Goal: Task Accomplishment & Management: Manage account settings

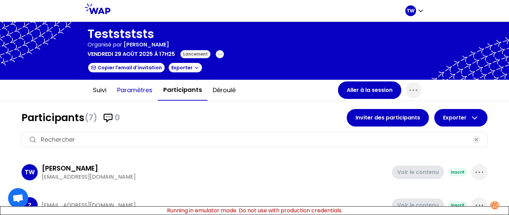
click at [140, 93] on button "Paramètres" at bounding box center [135, 90] width 46 height 20
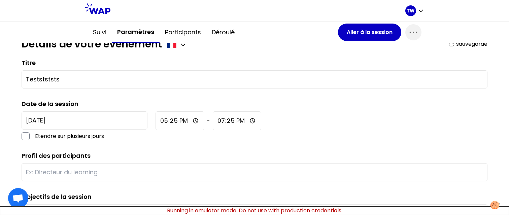
scroll to position [75, 0]
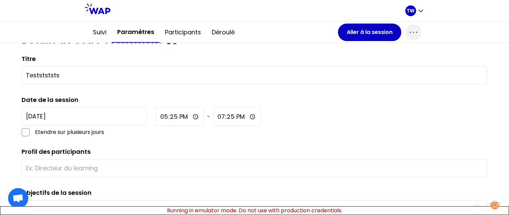
click at [155, 118] on input "17:25" at bounding box center [179, 116] width 49 height 19
type input "18:25"
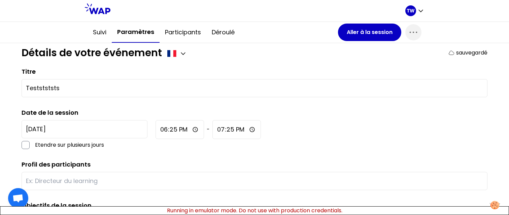
scroll to position [63, 0]
click at [166, 148] on div "2025-8-29 Etendre sur plusieurs jours 18:25 - 19:25" at bounding box center [255, 134] width 466 height 29
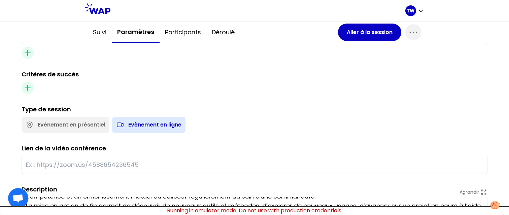
scroll to position [297, 0]
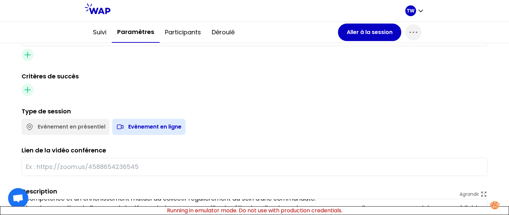
click at [88, 164] on input "text" at bounding box center [254, 166] width 457 height 9
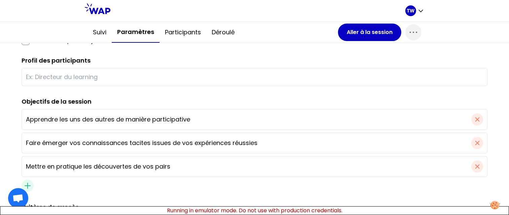
scroll to position [162, 0]
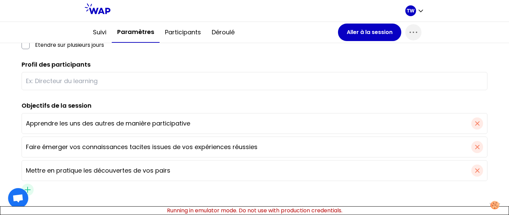
click at [84, 87] on div at bounding box center [255, 81] width 466 height 18
click at [87, 82] on input "text" at bounding box center [254, 80] width 457 height 9
type input "test"
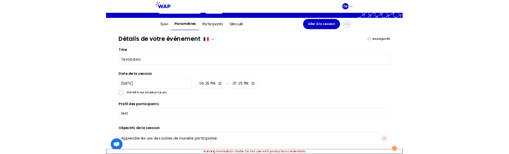
scroll to position [0, 0]
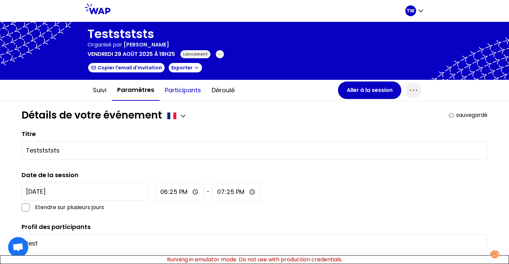
click at [166, 89] on button "Participants" at bounding box center [182, 90] width 47 height 20
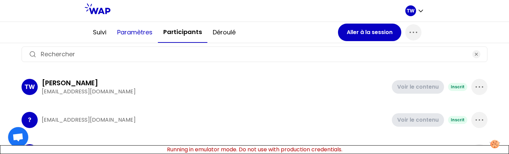
scroll to position [82, 0]
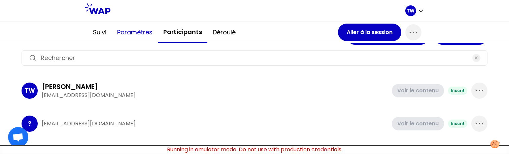
click at [133, 34] on button "Paramètres" at bounding box center [135, 32] width 46 height 20
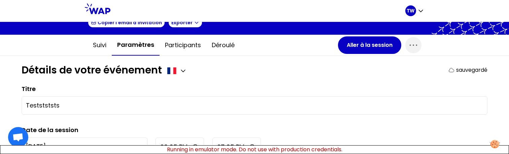
scroll to position [52, 0]
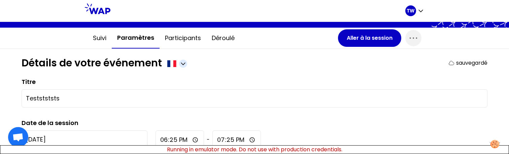
click at [186, 66] on icon "button" at bounding box center [183, 63] width 7 height 7
click at [173, 79] on span "Anglais" at bounding box center [170, 79] width 22 height 9
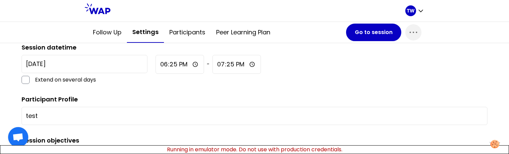
scroll to position [127, 0]
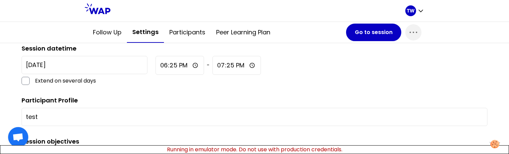
click at [155, 67] on input "18:25" at bounding box center [179, 65] width 48 height 19
type input "19:25"
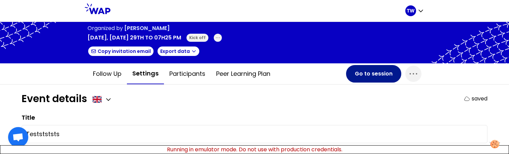
scroll to position [17, 0]
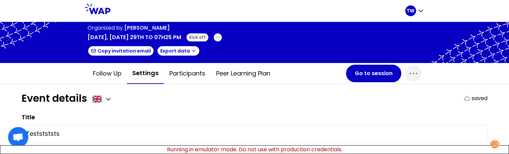
click at [471, 98] on p "saved" at bounding box center [479, 98] width 16 height 8
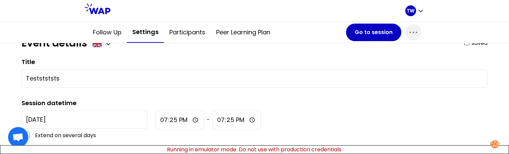
scroll to position [74, 0]
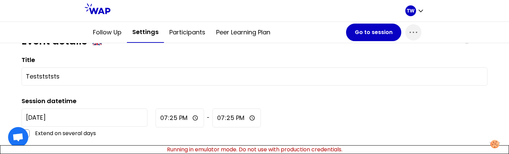
click at [104, 83] on div "Teststststs" at bounding box center [255, 76] width 466 height 18
click at [108, 76] on input "Teststststs" at bounding box center [254, 76] width 457 height 9
click at [71, 80] on input "Teststststkk" at bounding box center [254, 76] width 457 height 9
type input "Teststststkkkd"
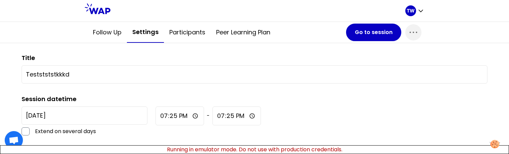
scroll to position [75, 0]
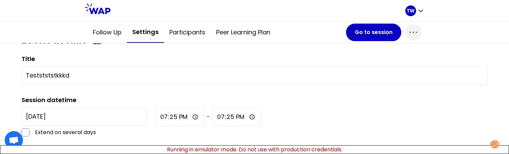
click at [128, 76] on input "Teststststkkkd" at bounding box center [254, 75] width 457 height 9
type input "Testststst"
click at [155, 117] on input "19:25" at bounding box center [179, 116] width 48 height 19
type input "20:25"
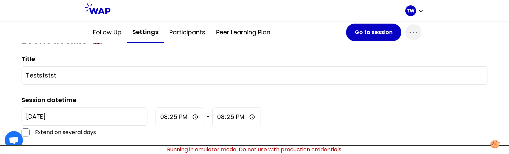
click at [251, 123] on div "2025-8-29 Extend on several days 20:25 - 20:25" at bounding box center [255, 121] width 466 height 29
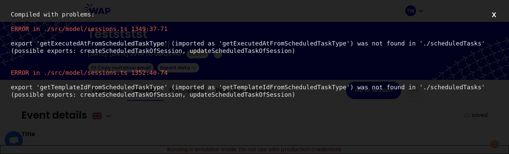
scroll to position [0, 0]
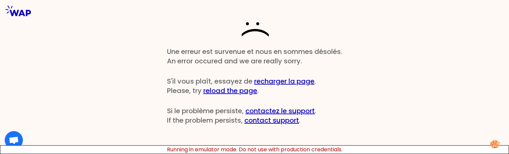
click at [60, 115] on div ":( Une erreur est survenue et nous en sommes désolés. An error occured and we a…" at bounding box center [254, 77] width 509 height 154
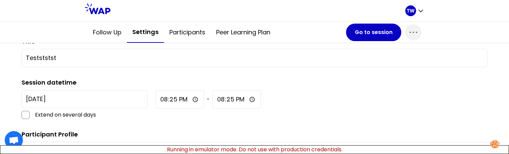
scroll to position [94, 0]
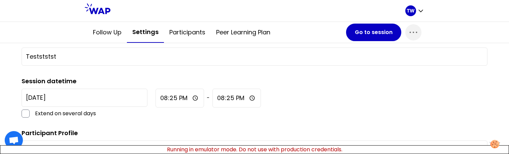
click at [155, 97] on input "20:25" at bounding box center [179, 97] width 48 height 19
type input "21:25"
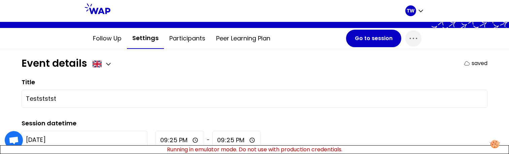
scroll to position [38, 0]
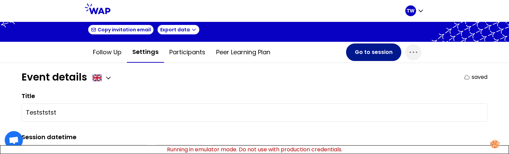
click at [379, 53] on button "Go to session" at bounding box center [373, 51] width 55 height 17
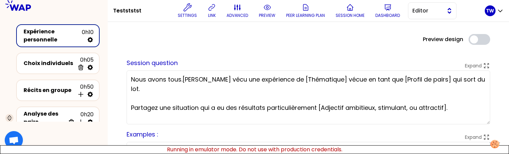
click at [415, 11] on span "Editor" at bounding box center [427, 11] width 30 height 8
click at [421, 35] on li "Facilitator" at bounding box center [432, 38] width 48 height 11
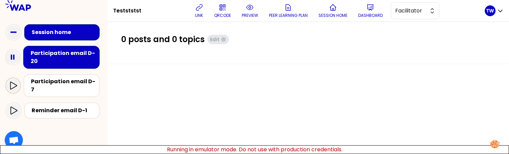
click at [13, 84] on icon at bounding box center [13, 85] width 8 height 8
click at [13, 81] on icon at bounding box center [13, 85] width 8 height 8
click at [17, 106] on icon at bounding box center [13, 110] width 8 height 8
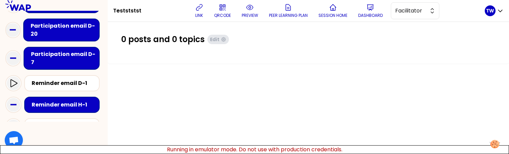
scroll to position [30, 0]
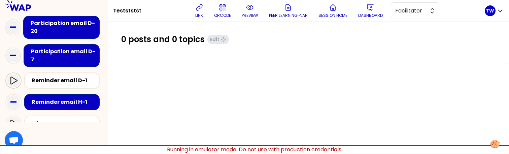
click at [16, 76] on icon at bounding box center [13, 80] width 8 height 8
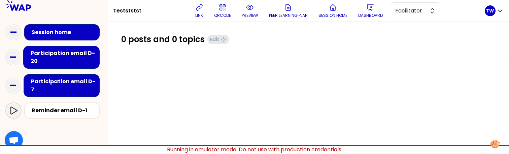
click at [14, 106] on icon at bounding box center [13, 110] width 7 height 8
click at [18, 79] on icon at bounding box center [12, 85] width 13 height 13
click at [19, 57] on icon at bounding box center [12, 56] width 13 height 13
click at [10, 81] on icon at bounding box center [12, 85] width 13 height 13
click at [10, 104] on div at bounding box center [13, 110] width 13 height 13
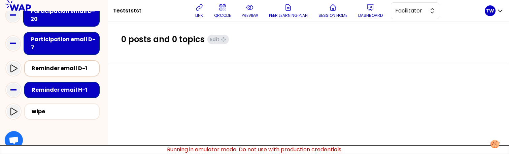
scroll to position [33, 0]
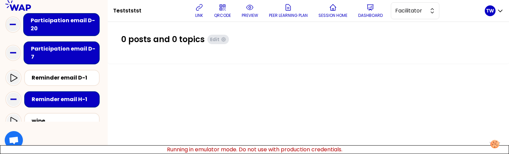
click at [17, 88] on div "Reminder email H-1" at bounding box center [53, 99] width 97 height 22
click at [16, 94] on icon at bounding box center [13, 99] width 13 height 13
click at [15, 117] on icon at bounding box center [13, 121] width 8 height 8
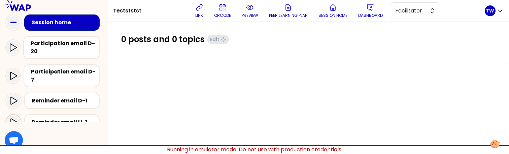
scroll to position [0, 0]
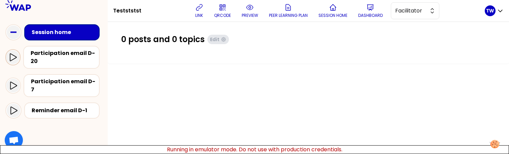
click at [14, 59] on icon at bounding box center [13, 57] width 8 height 8
click at [14, 88] on div at bounding box center [12, 85] width 13 height 13
click at [11, 81] on icon at bounding box center [13, 85] width 8 height 8
click at [14, 106] on icon at bounding box center [13, 110] width 7 height 8
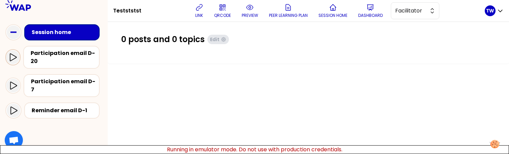
click at [14, 62] on div at bounding box center [12, 56] width 13 height 13
click at [11, 81] on icon at bounding box center [13, 85] width 8 height 8
click at [15, 106] on icon at bounding box center [13, 110] width 8 height 8
click at [13, 58] on icon at bounding box center [13, 57] width 8 height 8
click at [11, 106] on icon at bounding box center [13, 110] width 7 height 8
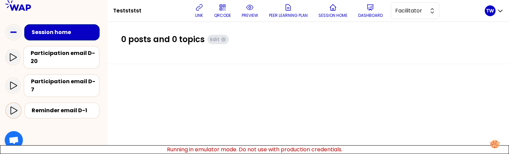
click at [19, 105] on div at bounding box center [13, 110] width 13 height 13
click at [14, 106] on icon at bounding box center [13, 110] width 8 height 8
click at [16, 106] on icon at bounding box center [13, 110] width 7 height 8
click at [13, 107] on icon at bounding box center [13, 110] width 8 height 8
click at [14, 58] on icon at bounding box center [13, 57] width 8 height 8
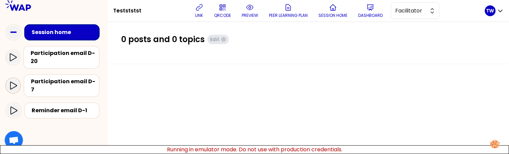
click at [14, 84] on icon at bounding box center [13, 85] width 7 height 8
click at [16, 81] on icon at bounding box center [13, 85] width 8 height 8
click at [14, 63] on div at bounding box center [12, 56] width 13 height 13
click at [14, 85] on icon at bounding box center [13, 85] width 8 height 8
click at [12, 82] on icon at bounding box center [13, 85] width 8 height 8
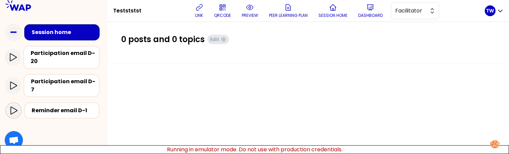
click at [16, 106] on icon at bounding box center [13, 110] width 8 height 8
click at [14, 58] on icon at bounding box center [13, 57] width 8 height 8
click at [16, 83] on icon at bounding box center [13, 85] width 7 height 8
click at [12, 57] on icon at bounding box center [13, 57] width 8 height 8
click at [11, 106] on icon at bounding box center [13, 110] width 8 height 8
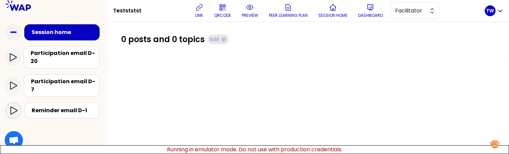
click at [13, 106] on icon at bounding box center [13, 110] width 8 height 8
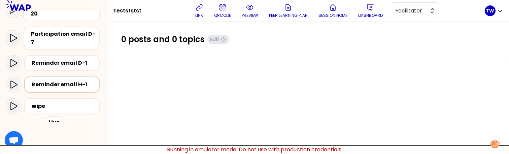
scroll to position [47, 0]
click at [16, 35] on icon at bounding box center [13, 39] width 8 height 8
click at [12, 60] on icon at bounding box center [13, 64] width 8 height 8
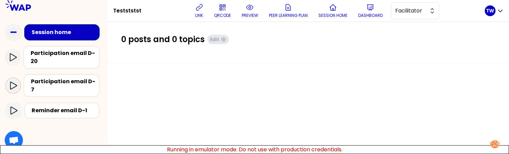
click at [12, 84] on icon at bounding box center [13, 85] width 8 height 8
click at [14, 85] on icon at bounding box center [13, 85] width 8 height 8
click at [13, 87] on div at bounding box center [12, 85] width 13 height 13
click at [15, 81] on icon at bounding box center [13, 85] width 8 height 8
click at [14, 107] on icon at bounding box center [13, 110] width 8 height 8
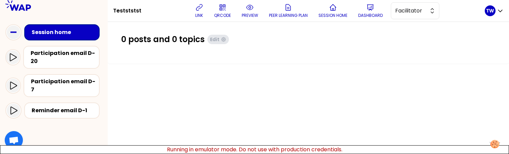
click at [15, 71] on div "Participation email D-7" at bounding box center [53, 85] width 97 height 28
click at [11, 57] on icon at bounding box center [13, 57] width 8 height 8
click at [14, 61] on div at bounding box center [12, 56] width 13 height 13
click at [15, 58] on icon at bounding box center [13, 57] width 7 height 8
click at [12, 55] on icon at bounding box center [13, 57] width 8 height 8
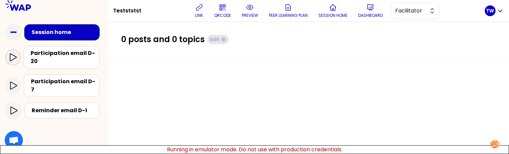
click at [12, 55] on icon at bounding box center [13, 57] width 8 height 8
click at [15, 106] on icon at bounding box center [13, 110] width 8 height 8
click at [12, 61] on icon at bounding box center [13, 57] width 8 height 8
click at [11, 58] on icon at bounding box center [13, 57] width 7 height 8
click at [13, 82] on icon at bounding box center [13, 85] width 8 height 8
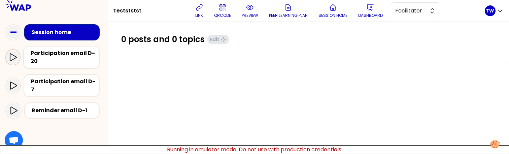
click at [13, 62] on div at bounding box center [12, 56] width 13 height 13
click at [9, 81] on icon at bounding box center [13, 85] width 8 height 8
click at [14, 57] on icon at bounding box center [13, 57] width 8 height 8
click at [13, 59] on icon at bounding box center [13, 57] width 7 height 8
click at [10, 81] on icon at bounding box center [13, 85] width 7 height 8
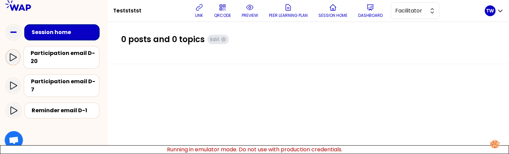
click at [15, 54] on icon at bounding box center [13, 57] width 8 height 8
click at [13, 57] on icon at bounding box center [13, 57] width 8 height 8
click at [13, 58] on icon at bounding box center [13, 57] width 8 height 8
click at [10, 58] on icon at bounding box center [13, 57] width 7 height 8
click at [13, 58] on icon at bounding box center [13, 57] width 8 height 8
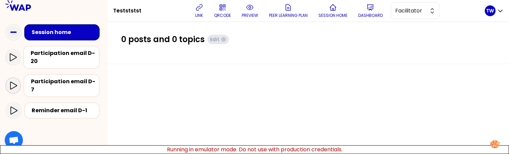
click at [13, 81] on icon at bounding box center [13, 85] width 8 height 8
click at [11, 55] on icon at bounding box center [13, 57] width 8 height 8
click at [12, 82] on icon at bounding box center [13, 85] width 8 height 8
click at [12, 62] on div at bounding box center [12, 56] width 13 height 13
click at [12, 81] on icon at bounding box center [13, 85] width 8 height 8
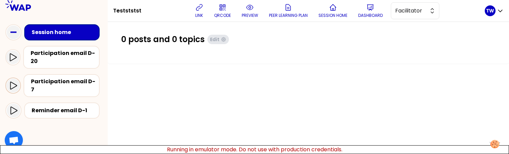
click at [13, 81] on icon at bounding box center [13, 85] width 8 height 8
click at [16, 56] on icon at bounding box center [13, 57] width 8 height 8
click at [13, 84] on icon at bounding box center [13, 85] width 7 height 8
click at [13, 81] on icon at bounding box center [13, 85] width 7 height 8
click at [12, 81] on icon at bounding box center [13, 85] width 8 height 8
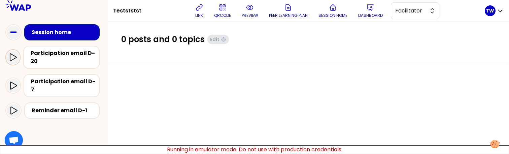
click at [15, 58] on icon at bounding box center [13, 57] width 7 height 8
